Goal: Task Accomplishment & Management: Use online tool/utility

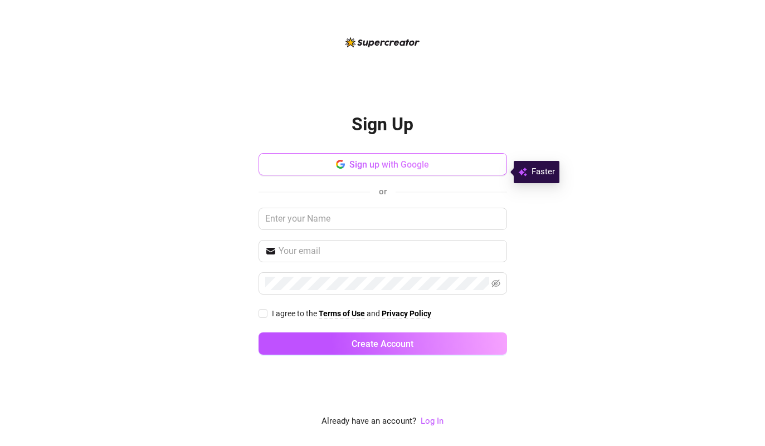
click at [408, 164] on button "Sign up with Google" at bounding box center [382, 164] width 248 height 22
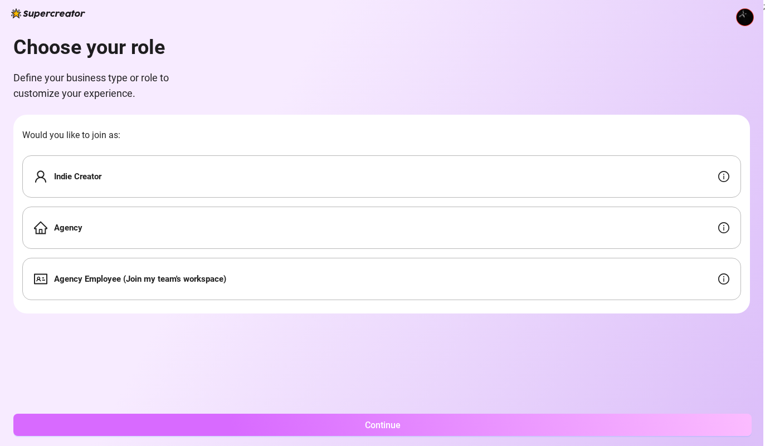
click at [250, 428] on button "Continue" at bounding box center [382, 425] width 738 height 22
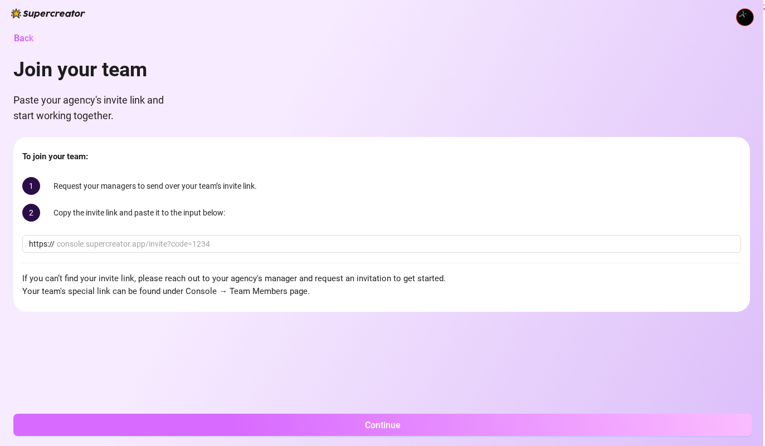
click at [219, 436] on button "Continue" at bounding box center [382, 425] width 738 height 22
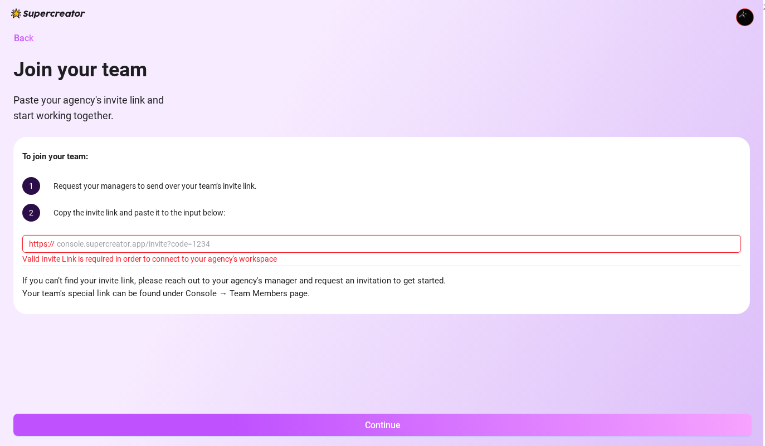
click at [163, 243] on input "text" at bounding box center [395, 244] width 677 height 12
click at [19, 40] on span "Back" at bounding box center [23, 38] width 19 height 11
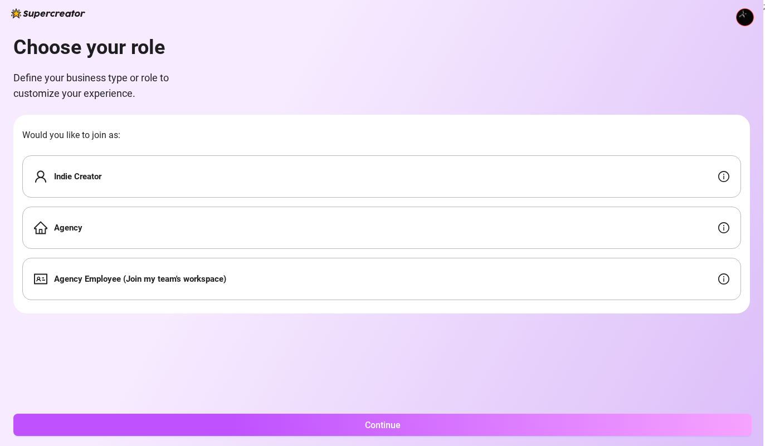
click at [189, 160] on div "Indie Creator" at bounding box center [381, 176] width 719 height 42
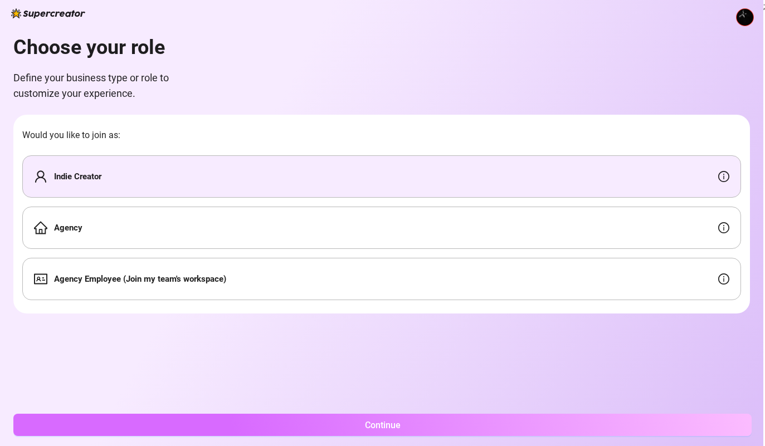
click at [181, 431] on button "Continue" at bounding box center [382, 425] width 738 height 22
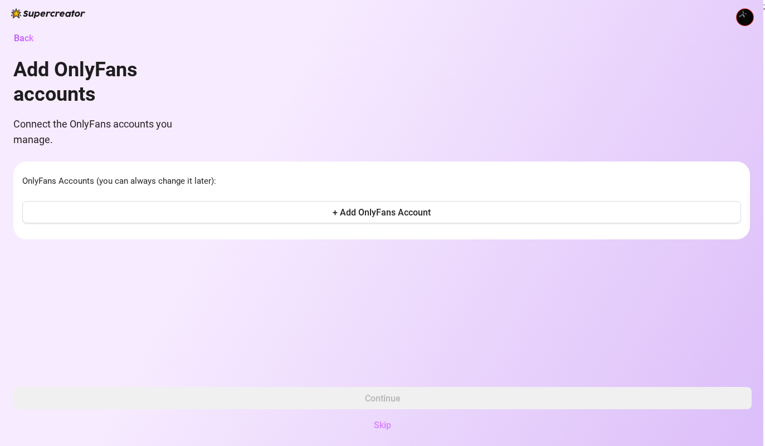
click at [384, 431] on span "Skip" at bounding box center [382, 425] width 17 height 11
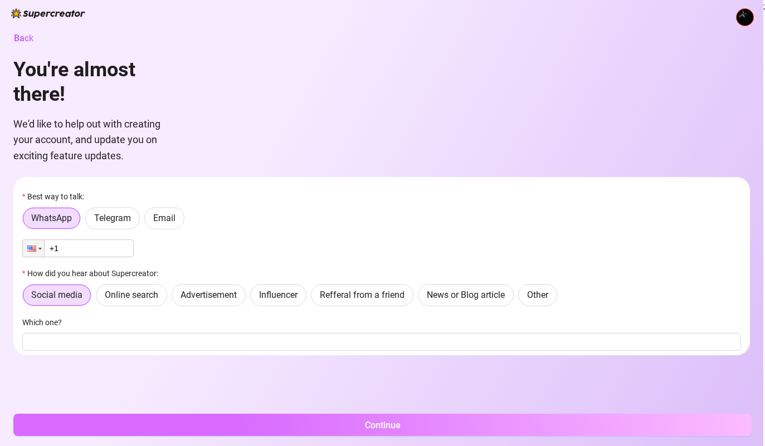
click at [347, 432] on button "Continue" at bounding box center [382, 425] width 738 height 22
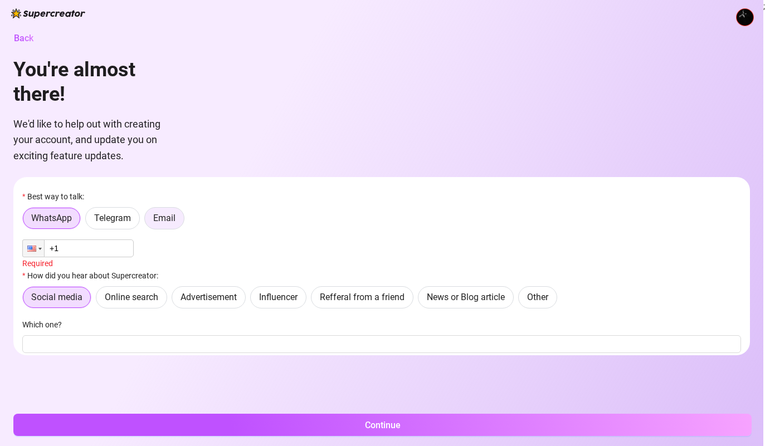
click at [158, 222] on span "Email" at bounding box center [164, 218] width 22 height 11
click at [148, 221] on input "Email" at bounding box center [148, 221] width 0 height 0
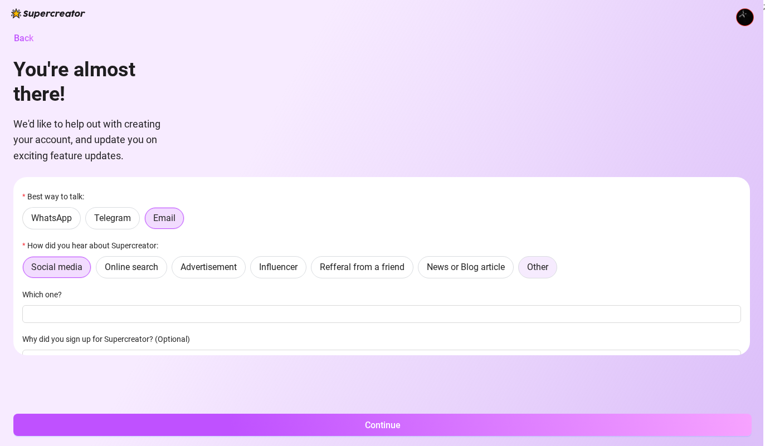
click at [555, 263] on label "Other" at bounding box center [537, 267] width 39 height 22
click at [521, 270] on input "Other" at bounding box center [521, 270] width 0 height 0
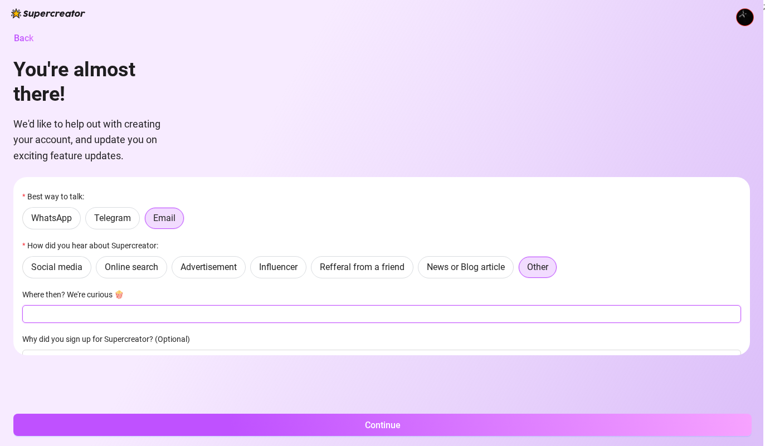
click at [372, 314] on input "Where then? We're curious 🍿" at bounding box center [381, 314] width 719 height 18
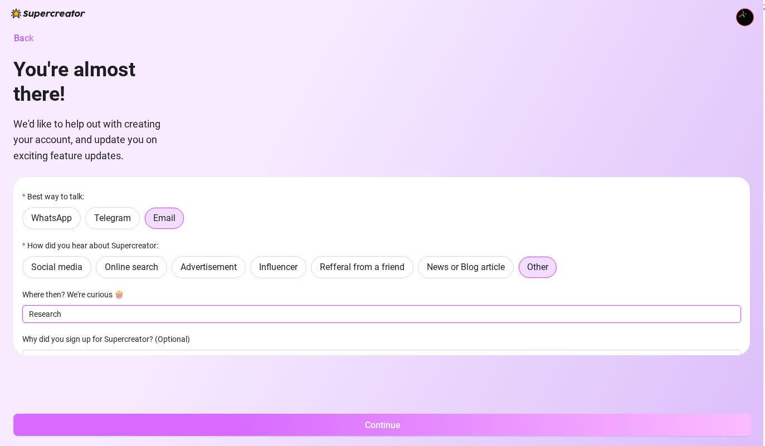
type input "Research"
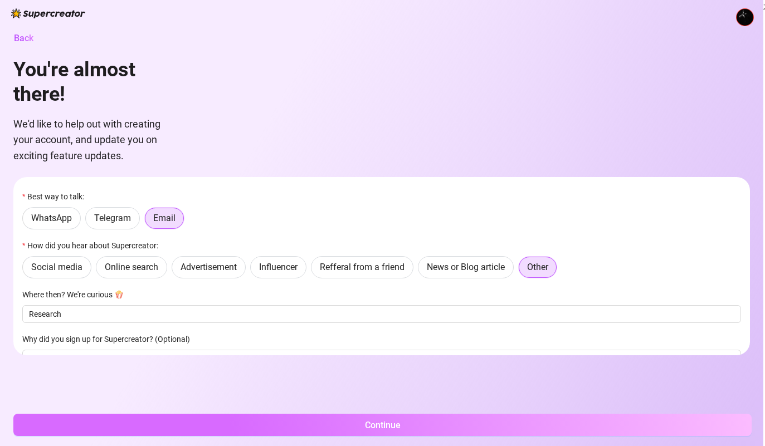
click at [583, 436] on button "Continue" at bounding box center [382, 425] width 738 height 22
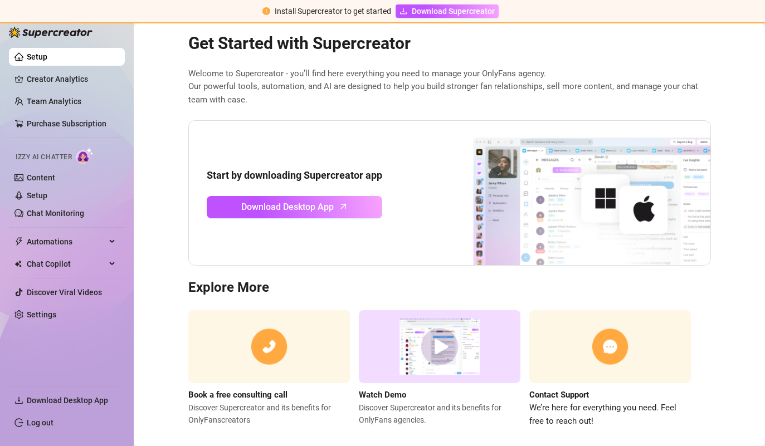
scroll to position [21, 0]
click at [106, 241] on div "Automations" at bounding box center [67, 242] width 116 height 18
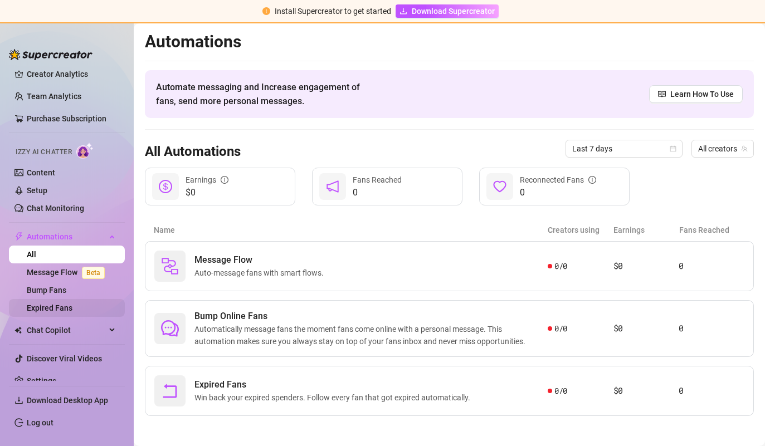
scroll to position [27, 0]
click at [65, 363] on link "Discover Viral Videos" at bounding box center [64, 359] width 75 height 9
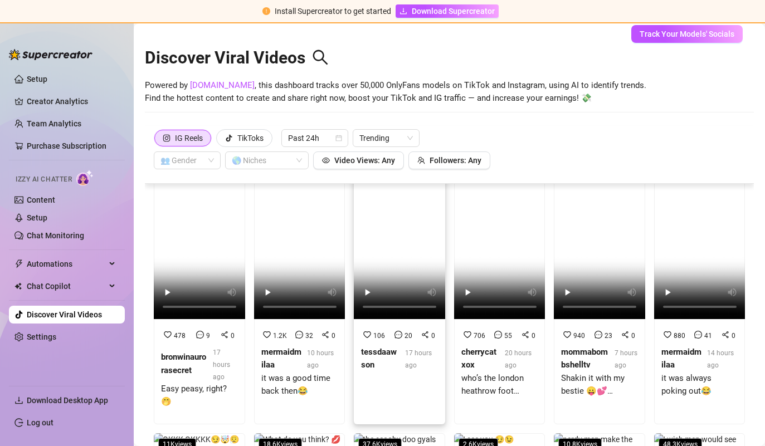
scroll to position [35, 0]
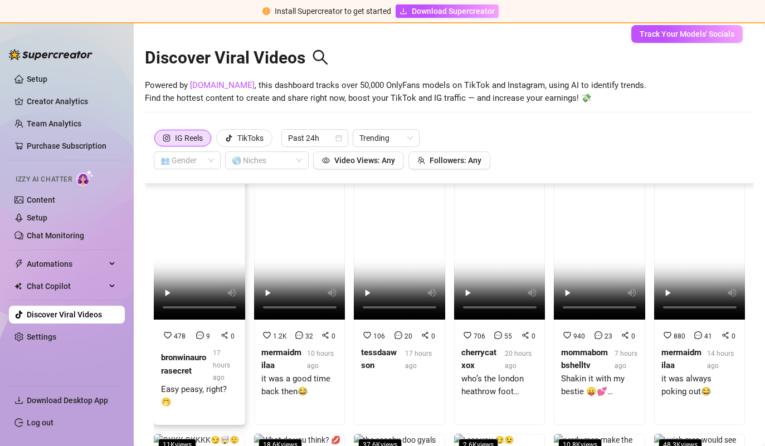
click at [199, 240] on video at bounding box center [199, 239] width 91 height 162
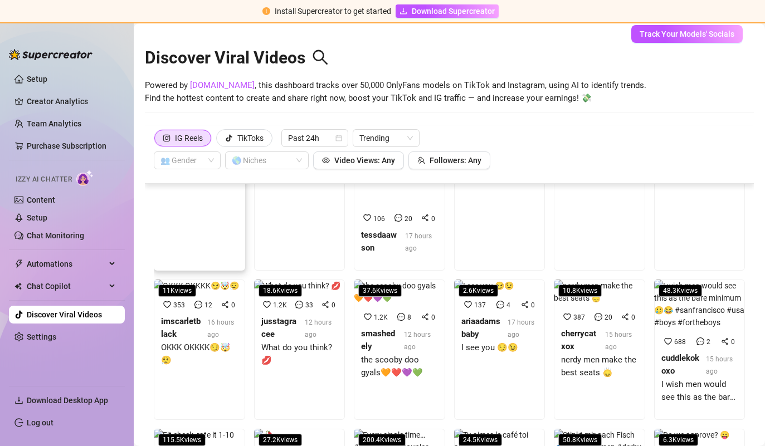
scroll to position [160, 0]
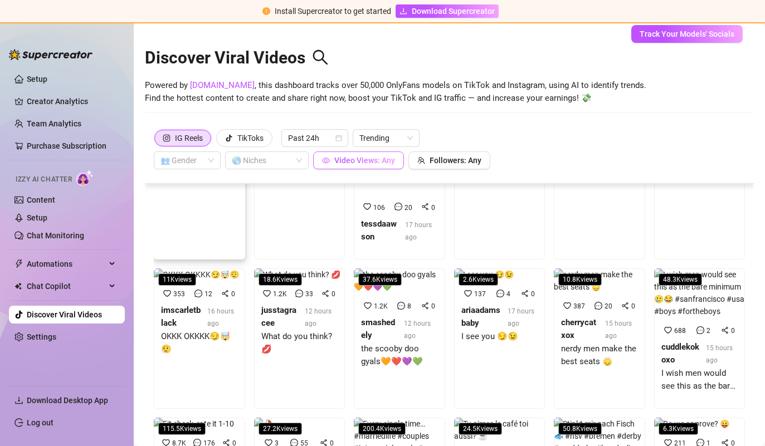
click at [365, 158] on span "Video Views: Any" at bounding box center [364, 160] width 61 height 9
click at [228, 137] on icon "tik-tok" at bounding box center [229, 138] width 6 height 7
click at [219, 141] on input "TikToks" at bounding box center [219, 141] width 0 height 0
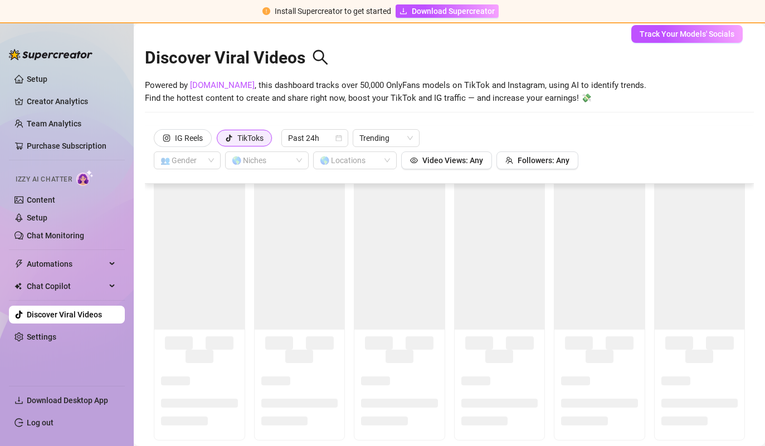
scroll to position [0, 0]
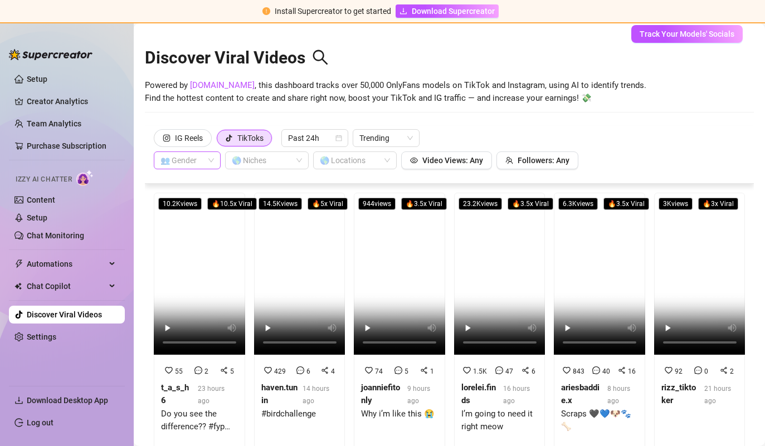
click at [187, 154] on input "search" at bounding box center [181, 160] width 43 height 17
